Goal: Task Accomplishment & Management: Manage account settings

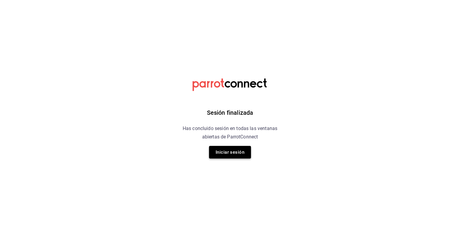
click at [235, 155] on button "Iniciar sesión" at bounding box center [230, 152] width 42 height 13
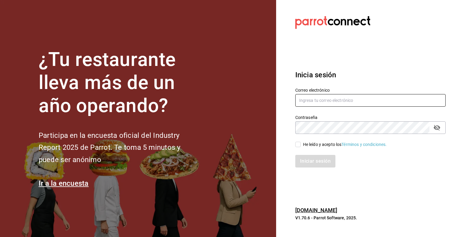
type input "[EMAIL_ADDRESS][DOMAIN_NAME]"
click at [297, 147] on label "He leído y acepto los Términos y condiciones." at bounding box center [341, 144] width 92 height 6
click at [297, 147] on input "He leído y acepto los Términos y condiciones." at bounding box center [297, 144] width 5 height 5
checkbox input "true"
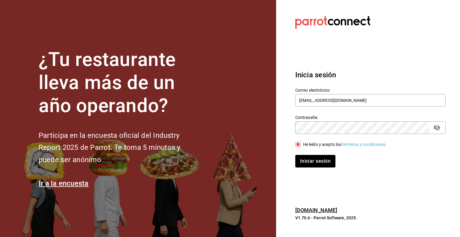
click at [309, 168] on div "Inicia sesión Correo electrónico [EMAIL_ADDRESS][DOMAIN_NAME] Contraseña Contra…" at bounding box center [370, 118] width 150 height 112
click at [308, 160] on button "Iniciar sesión" at bounding box center [315, 161] width 41 height 13
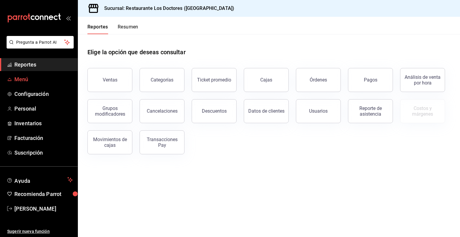
click at [19, 79] on span "Menú" at bounding box center [43, 79] width 58 height 8
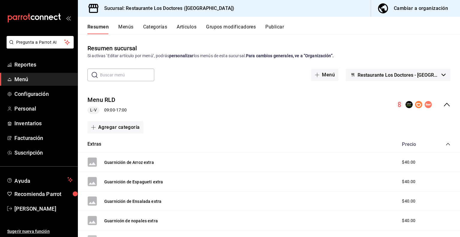
click at [222, 25] on button "Grupos modificadores" at bounding box center [231, 29] width 50 height 10
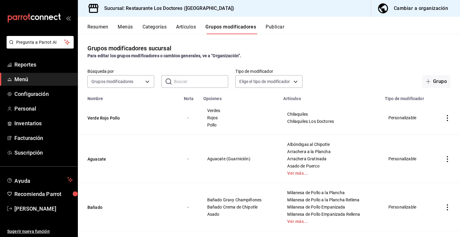
scroll to position [132, 0]
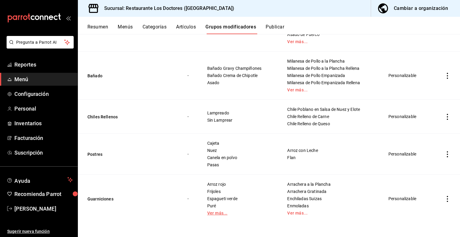
click at [220, 212] on link "Ver más..." at bounding box center [239, 213] width 65 height 4
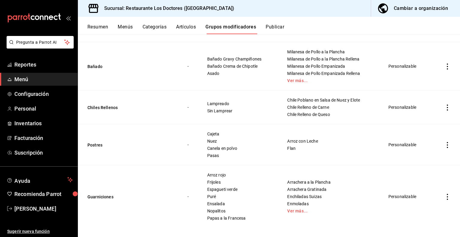
scroll to position [146, 0]
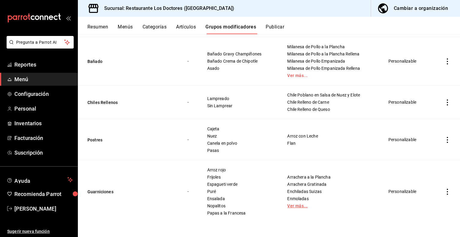
click at [293, 204] on link "Ver más..." at bounding box center [330, 206] width 86 height 4
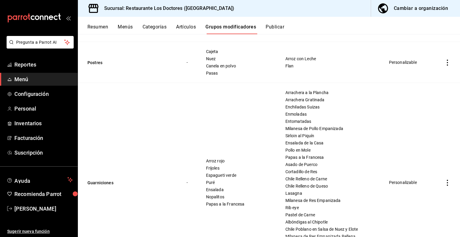
scroll to position [282, 0]
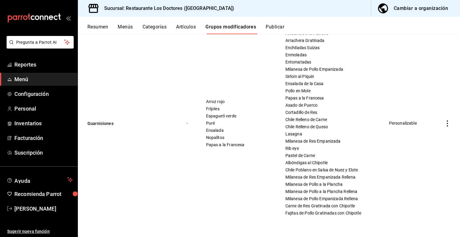
click at [445, 121] on icon "actions" at bounding box center [448, 123] width 6 height 6
click at [205, 166] on div at bounding box center [230, 118] width 460 height 237
click at [447, 123] on icon "actions" at bounding box center [447, 123] width 1 height 6
drag, startPoint x: 424, startPoint y: 138, endPoint x: 425, endPoint y: 135, distance: 3.7
click at [424, 137] on span "Editar" at bounding box center [425, 137] width 16 height 6
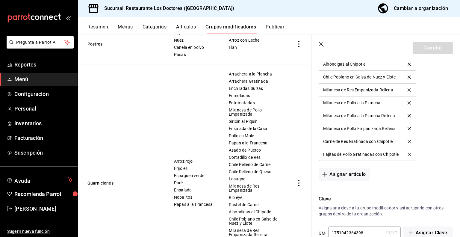
scroll to position [781, 0]
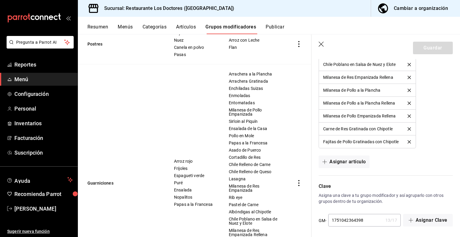
click at [320, 43] on icon "button" at bounding box center [321, 44] width 5 height 5
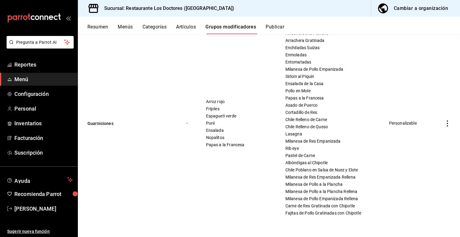
scroll to position [283, 0]
click at [155, 27] on button "Categorías" at bounding box center [155, 29] width 24 height 10
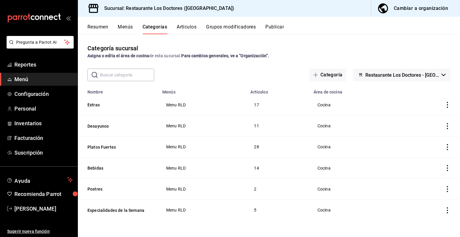
drag, startPoint x: 411, startPoint y: 107, endPoint x: 319, endPoint y: 136, distance: 96.7
click at [318, 137] on tbody "Extras Menu RLD 17 Cocina Desayunos Menu RLD 11 Cocina Platos Fuertes Menu RLD …" at bounding box center [269, 157] width 382 height 126
click at [314, 140] on td "Cocina" at bounding box center [356, 146] width 92 height 21
drag, startPoint x: 314, startPoint y: 140, endPoint x: 296, endPoint y: 107, distance: 37.3
click at [296, 107] on td "17" at bounding box center [278, 104] width 63 height 21
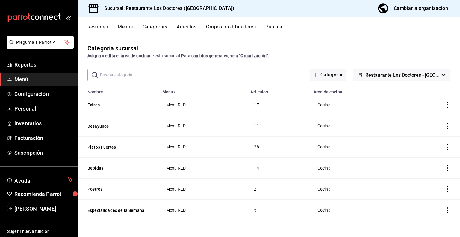
click at [296, 107] on td "17" at bounding box center [278, 104] width 63 height 21
